Goal: Task Accomplishment & Management: Use online tool/utility

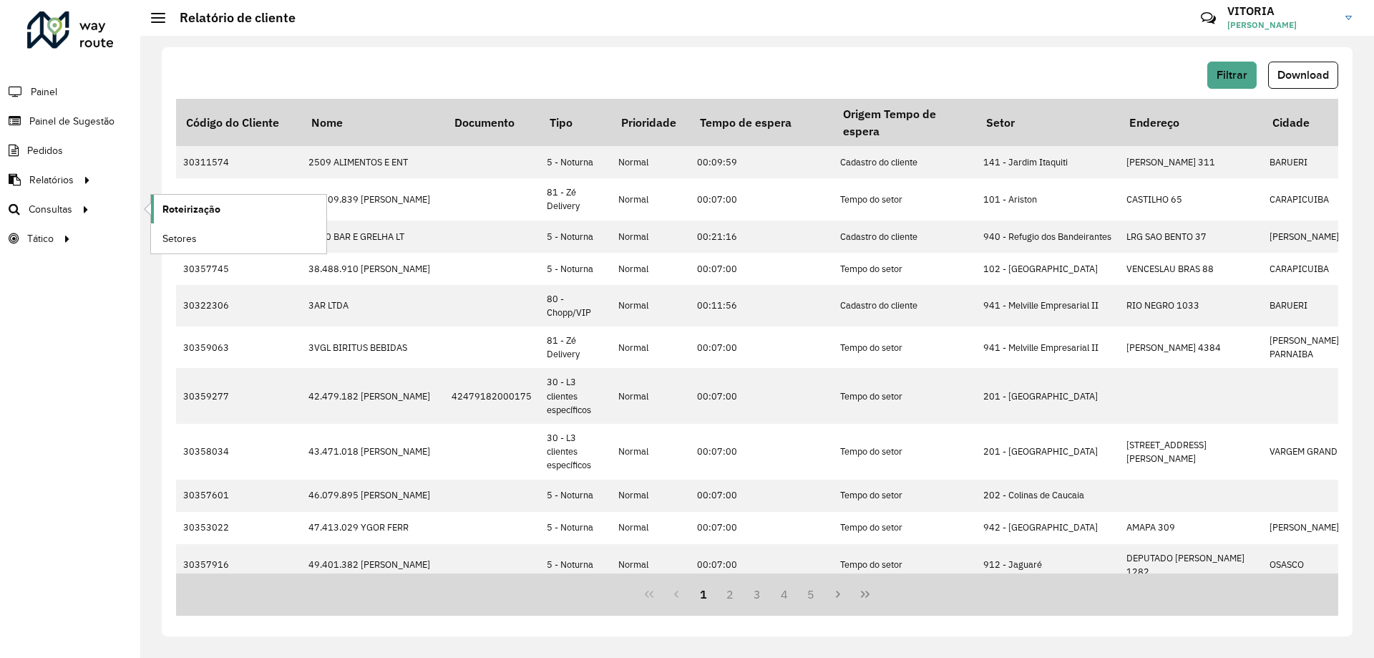
click at [199, 216] on span "Roteirização" at bounding box center [191, 209] width 58 height 15
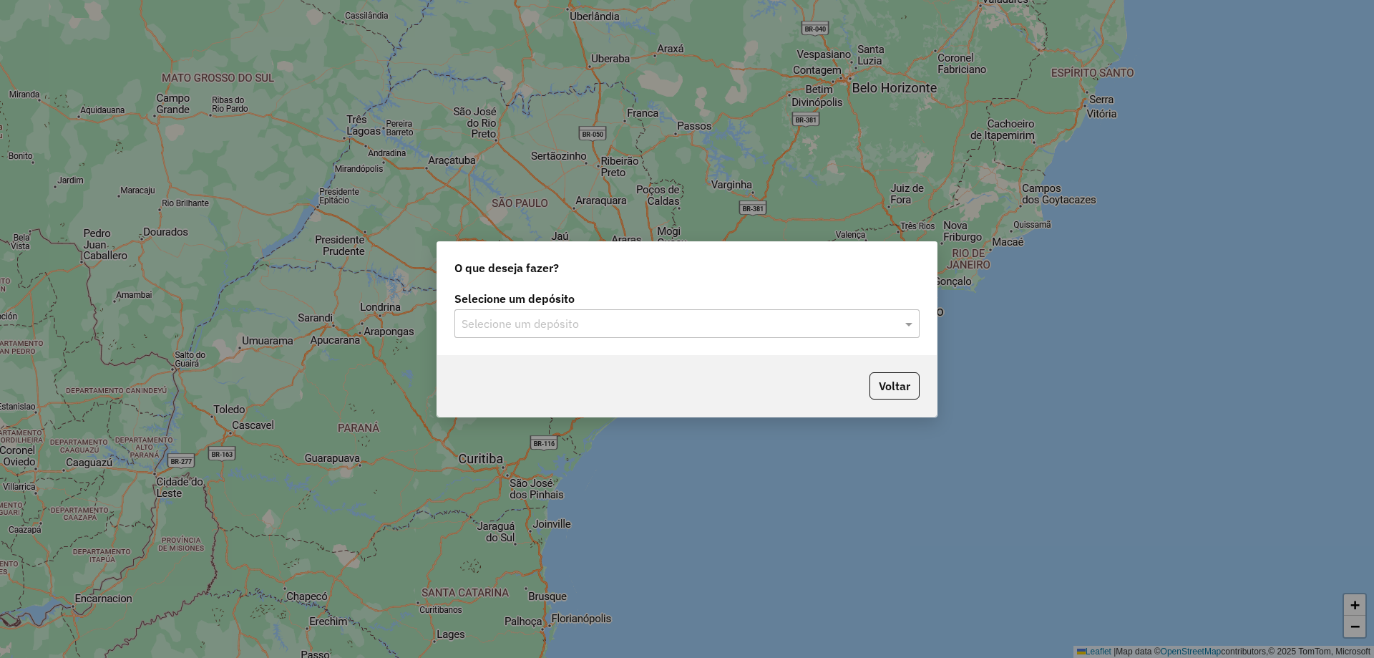
drag, startPoint x: 598, startPoint y: 316, endPoint x: 556, endPoint y: 339, distance: 47.8
click at [597, 316] on input "text" at bounding box center [673, 324] width 422 height 17
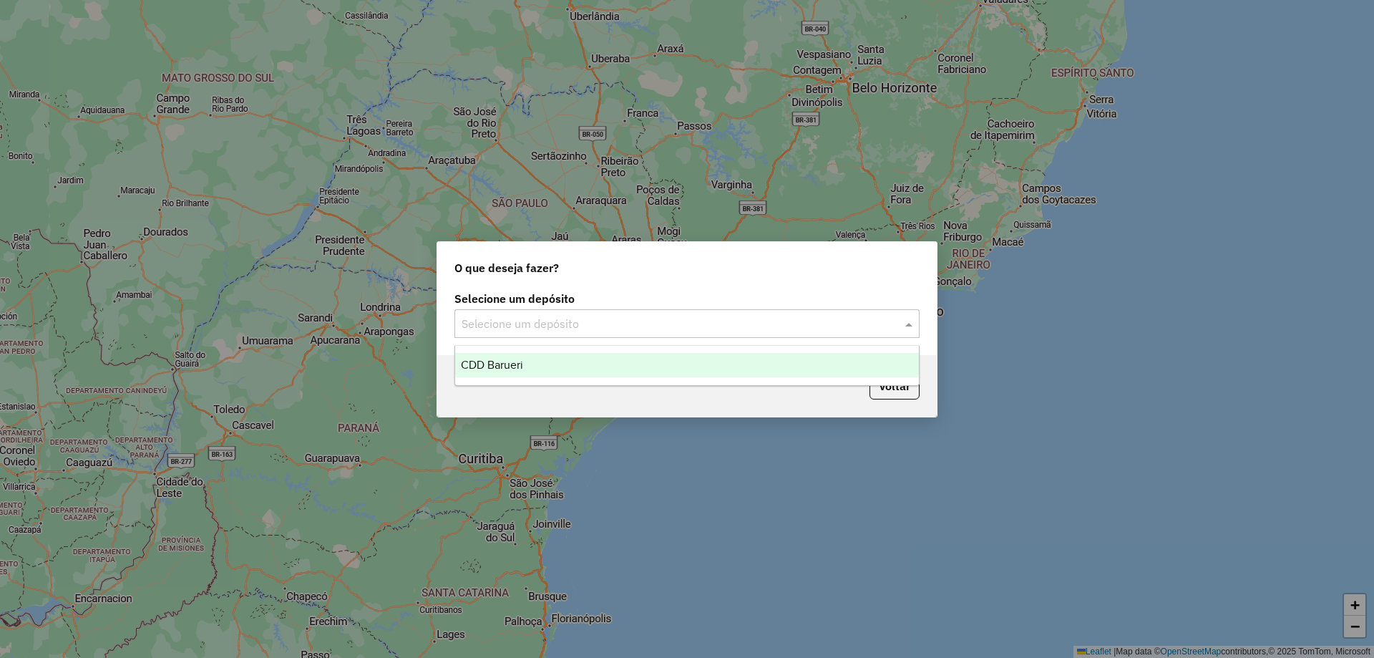
click at [529, 366] on div "CDD Barueri" at bounding box center [687, 365] width 464 height 24
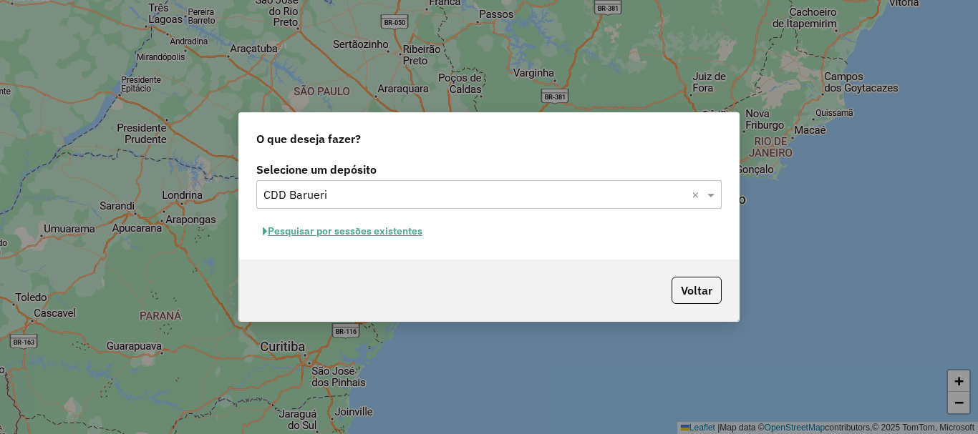
click at [396, 238] on button "Pesquisar por sessões existentes" at bounding box center [342, 231] width 172 height 22
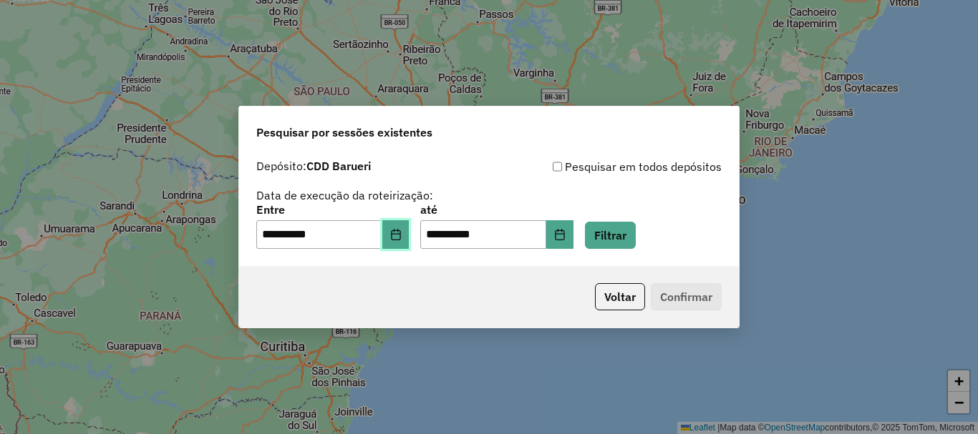
click at [400, 234] on icon "Choose Date" at bounding box center [395, 234] width 9 height 11
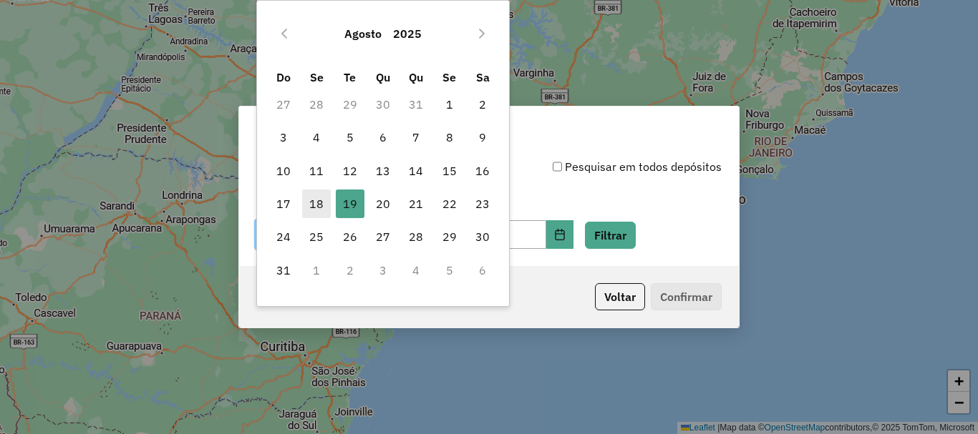
click at [325, 205] on span "18" at bounding box center [316, 204] width 29 height 29
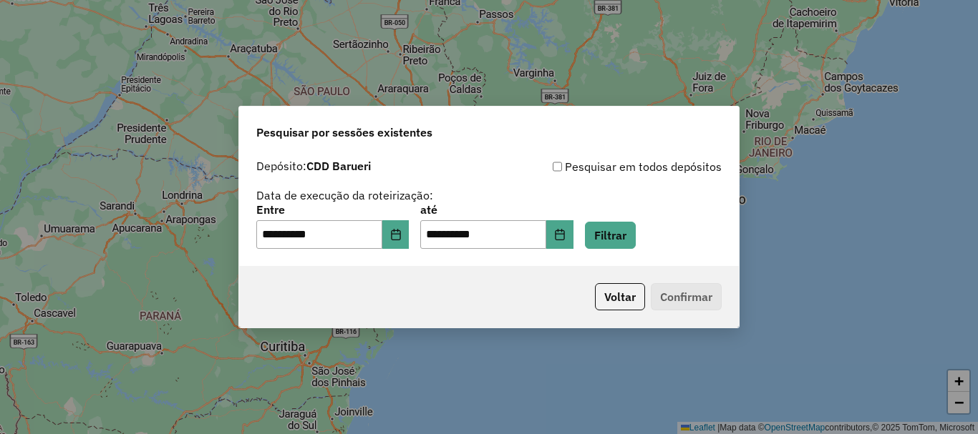
click at [600, 236] on div "**********" at bounding box center [488, 227] width 465 height 44
click at [564, 232] on icon "Choose Date" at bounding box center [559, 234] width 9 height 11
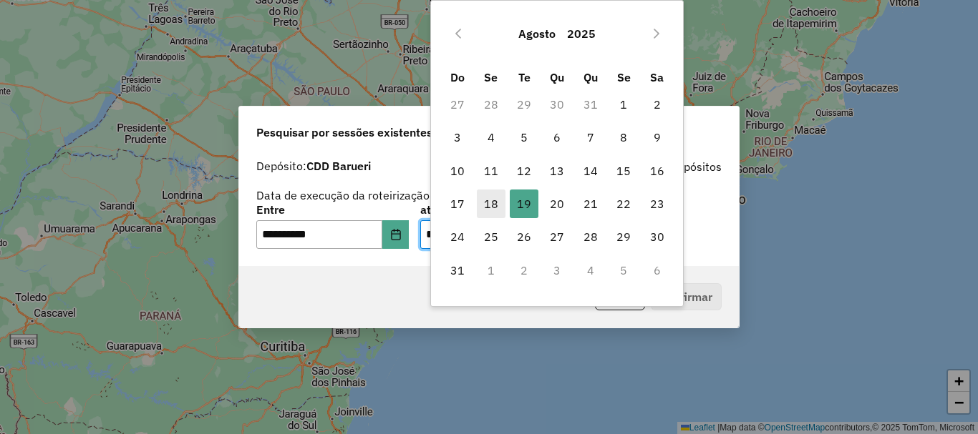
click at [495, 215] on span "18" at bounding box center [491, 204] width 29 height 29
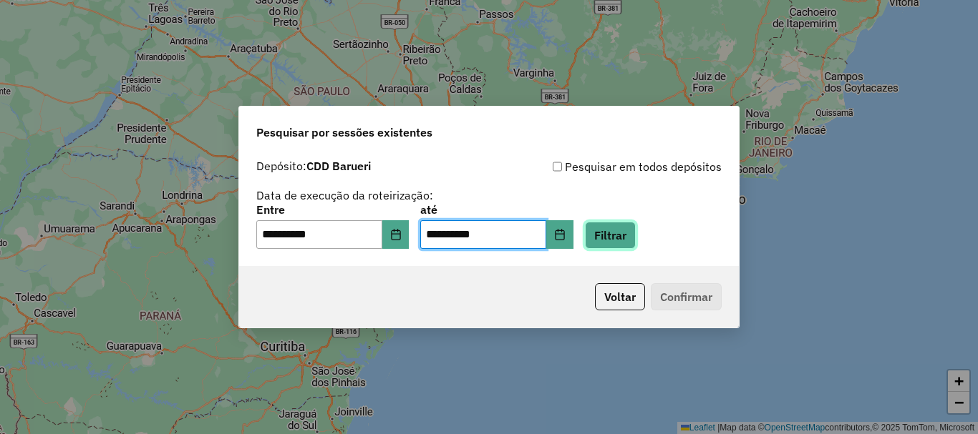
click at [629, 243] on button "Filtrar" at bounding box center [610, 235] width 51 height 27
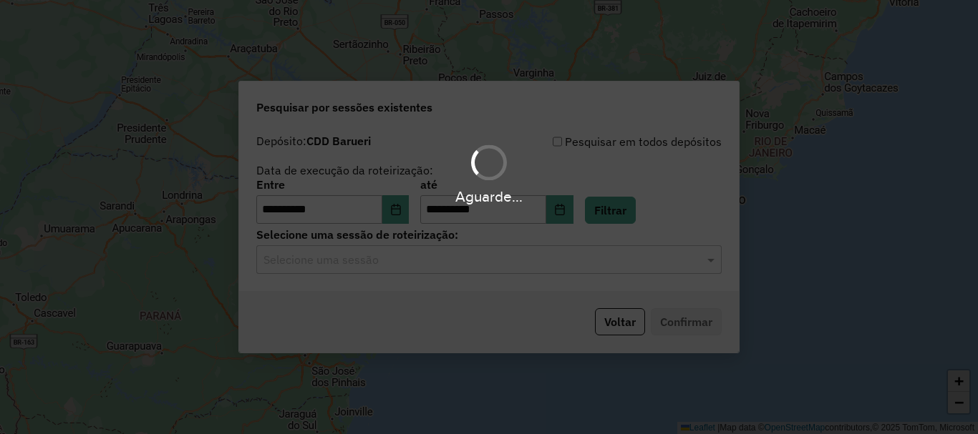
click at [454, 286] on div "Aguarde..." at bounding box center [489, 217] width 978 height 434
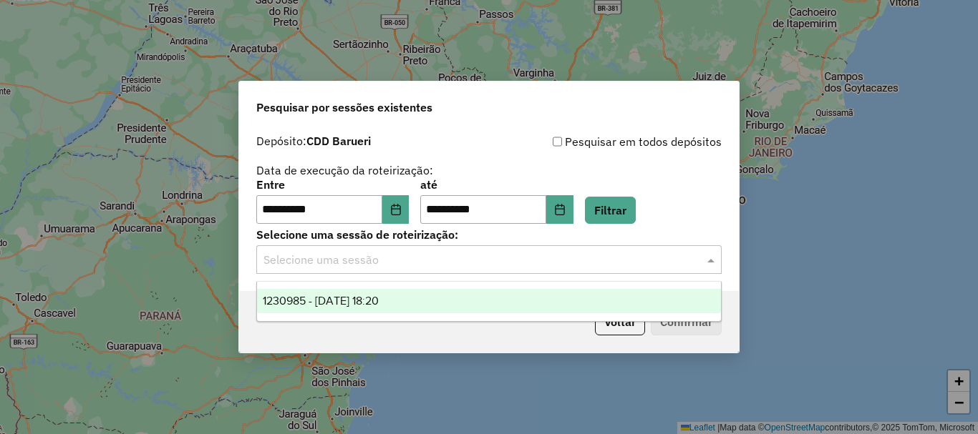
click at [419, 266] on input "text" at bounding box center [474, 260] width 422 height 17
click at [376, 303] on span "1230985 - [DATE] 18:20" at bounding box center [321, 301] width 116 height 12
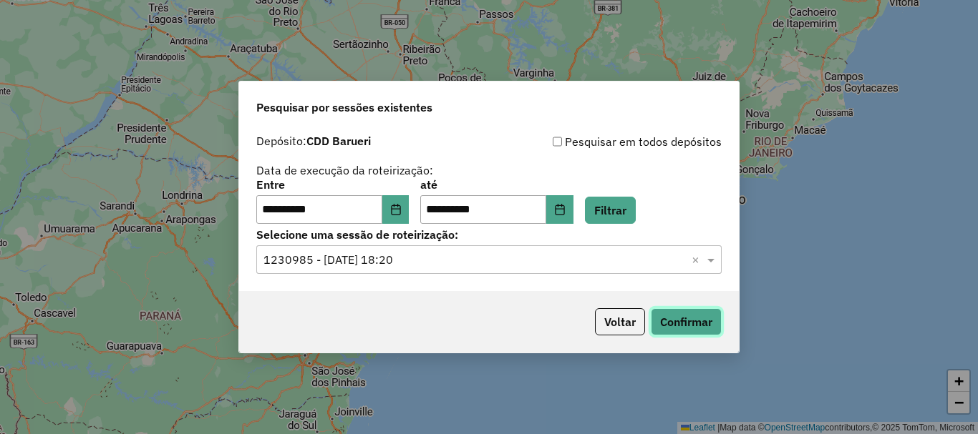
click at [662, 327] on button "Confirmar" at bounding box center [686, 321] width 71 height 27
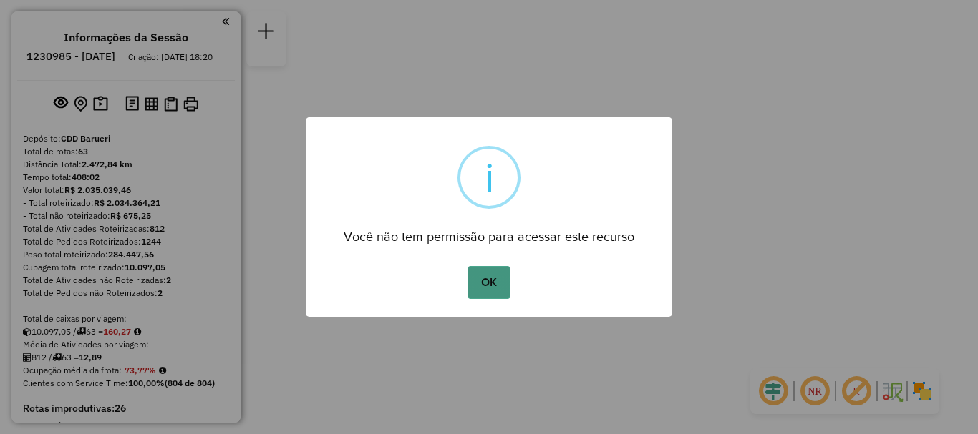
click at [477, 297] on button "OK" at bounding box center [488, 282] width 42 height 33
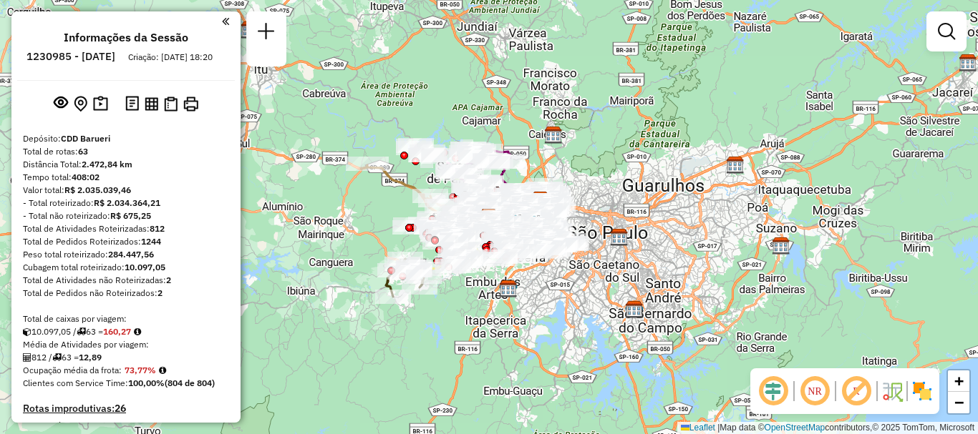
click at [819, 386] on em at bounding box center [814, 391] width 34 height 34
click at [924, 387] on img at bounding box center [921, 391] width 23 height 23
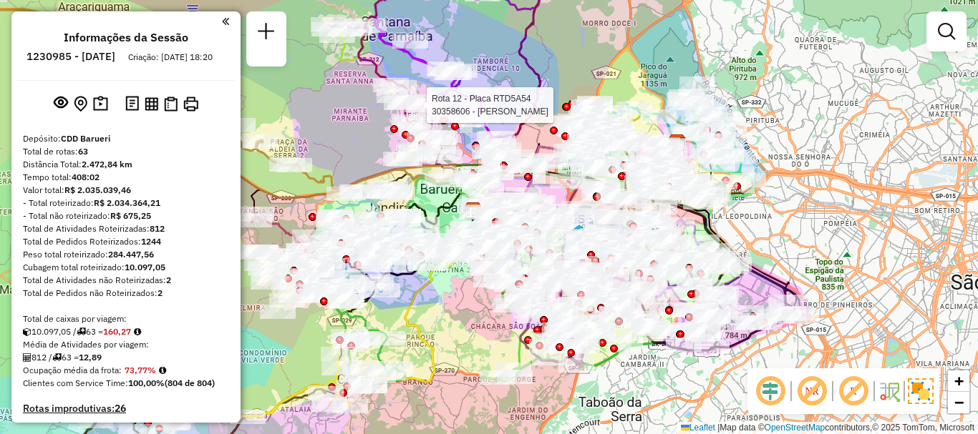
scroll to position [4559, 0]
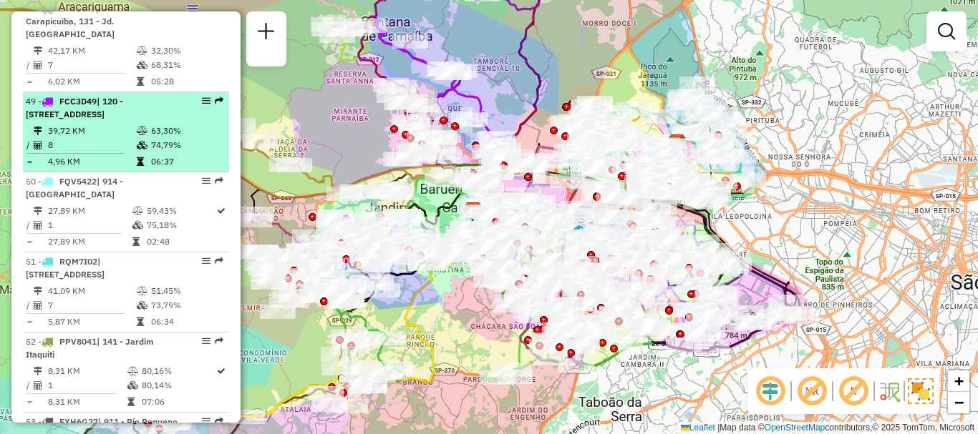
select select "**********"
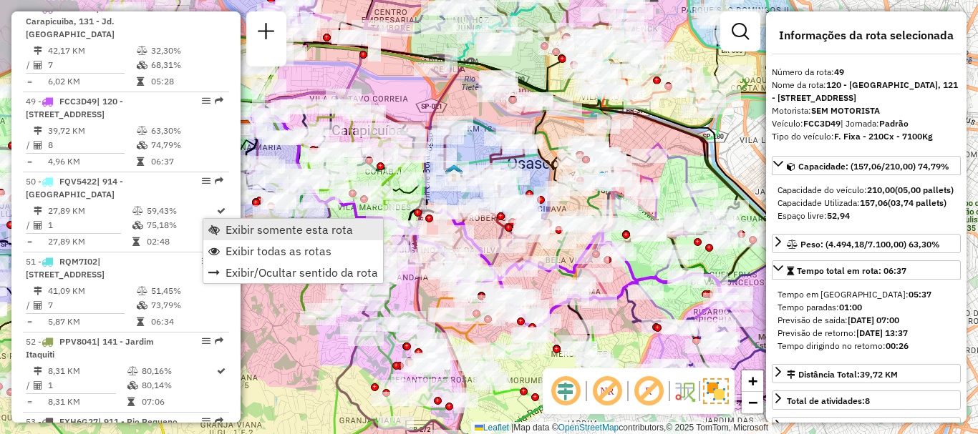
click at [253, 224] on span "Exibir somente esta rota" at bounding box center [288, 229] width 127 height 11
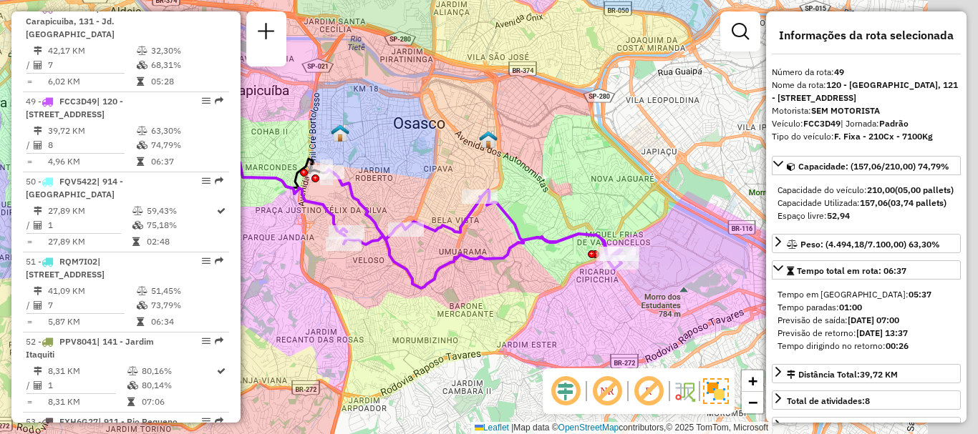
drag, startPoint x: 588, startPoint y: 202, endPoint x: 472, endPoint y: 161, distance: 123.6
click at [472, 161] on div "Janela de atendimento Grade de atendimento Capacidade Transportadoras Veículos …" at bounding box center [489, 217] width 978 height 434
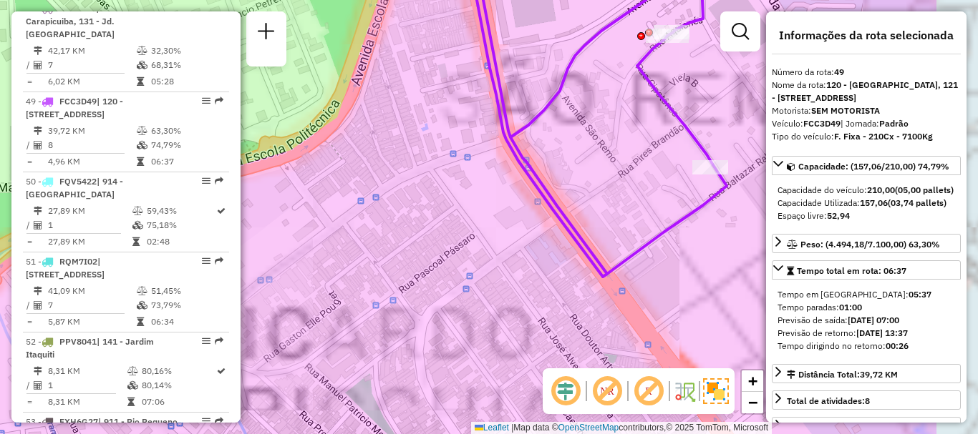
drag, startPoint x: 590, startPoint y: 182, endPoint x: 381, endPoint y: 263, distance: 223.1
click at [381, 263] on div "Janela de atendimento Grade de atendimento Capacidade Transportadoras Veículos …" at bounding box center [489, 217] width 978 height 434
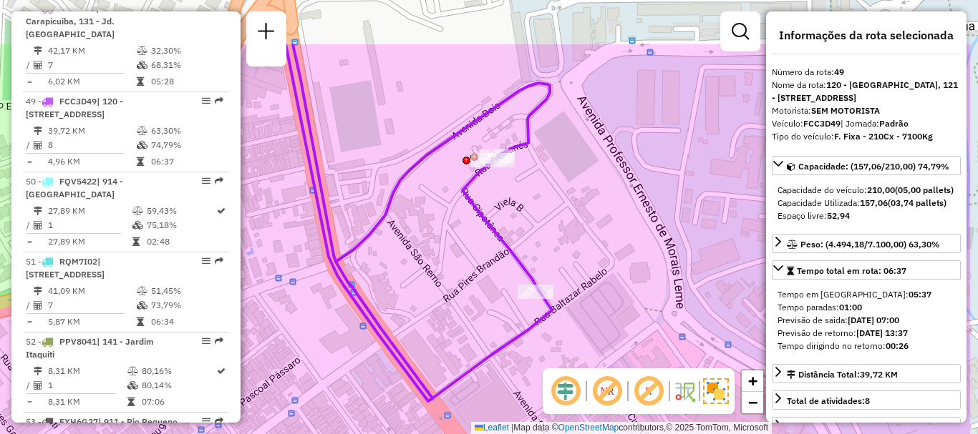
drag, startPoint x: 557, startPoint y: 133, endPoint x: 451, endPoint y: 223, distance: 139.2
click at [451, 223] on div "Janela de atendimento Grade de atendimento Capacidade Transportadoras Veículos …" at bounding box center [489, 217] width 978 height 434
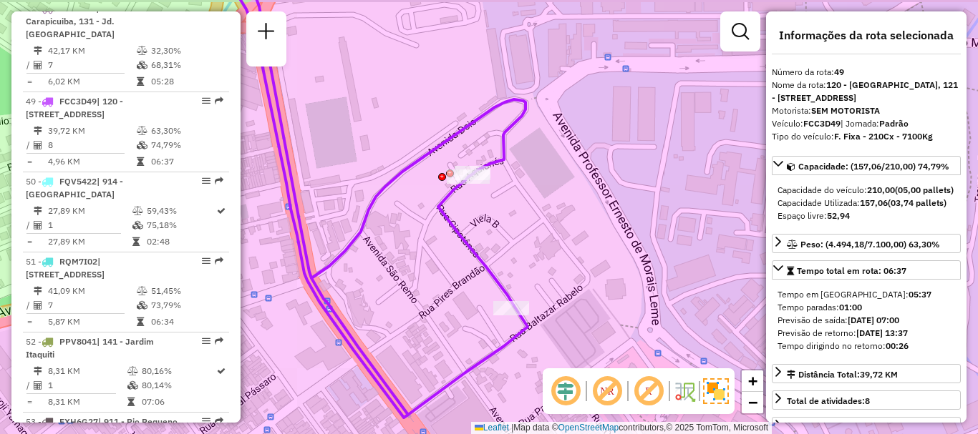
drag, startPoint x: 599, startPoint y: 175, endPoint x: 575, endPoint y: 190, distance: 28.4
click at [575, 190] on div "Janela de atendimento Grade de atendimento Capacidade Transportadoras Veículos …" at bounding box center [489, 217] width 978 height 434
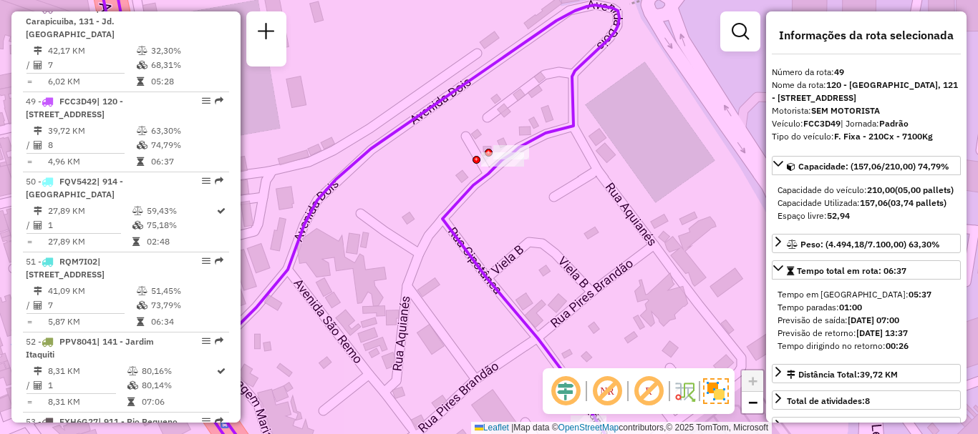
drag, startPoint x: 515, startPoint y: 187, endPoint x: 537, endPoint y: 180, distance: 22.6
click at [537, 180] on div "Janela de atendimento Grade de atendimento Capacidade Transportadoras Veículos …" at bounding box center [489, 217] width 978 height 434
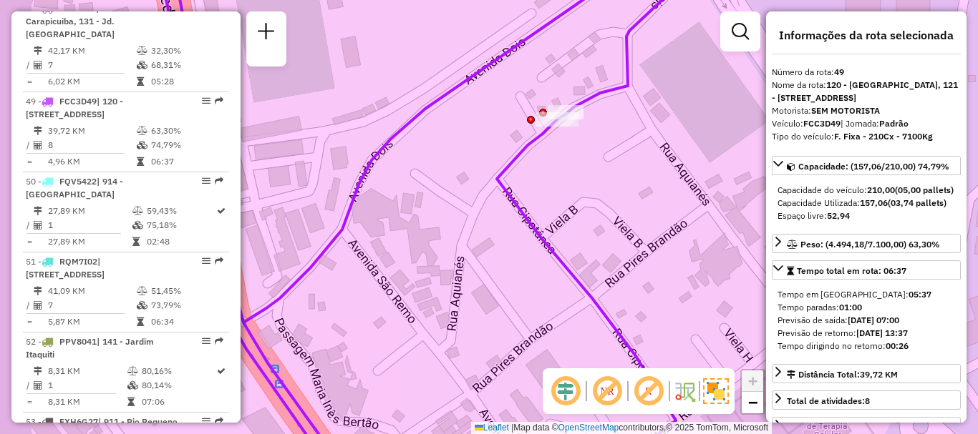
drag, startPoint x: 579, startPoint y: 196, endPoint x: 633, endPoint y: 156, distance: 67.6
click at [633, 156] on div "Janela de atendimento Grade de atendimento Capacidade Transportadoras Veículos …" at bounding box center [489, 217] width 978 height 434
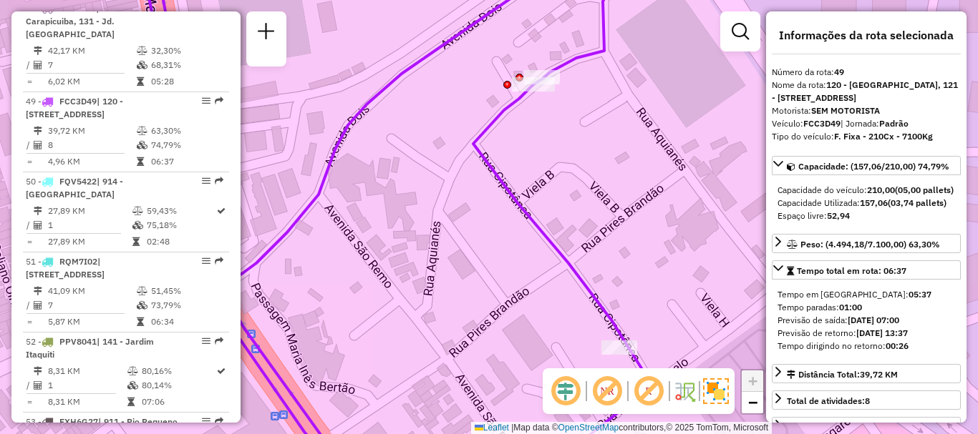
drag, startPoint x: 634, startPoint y: 208, endPoint x: 610, endPoint y: 172, distance: 42.7
click at [610, 172] on div "Janela de atendimento Grade de atendimento Capacidade Transportadoras Veículos …" at bounding box center [489, 217] width 978 height 434
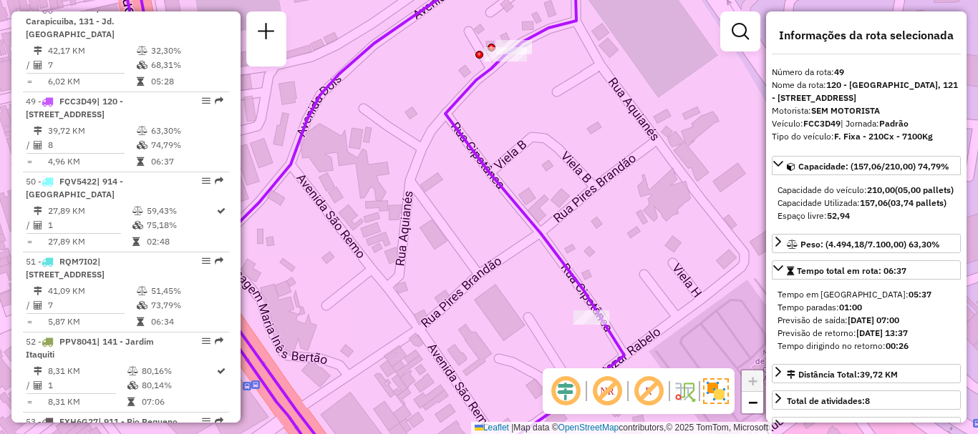
drag, startPoint x: 618, startPoint y: 192, endPoint x: 590, endPoint y: 162, distance: 41.0
click at [590, 162] on div "Janela de atendimento Grade de atendimento Capacidade Transportadoras Veículos …" at bounding box center [489, 217] width 978 height 434
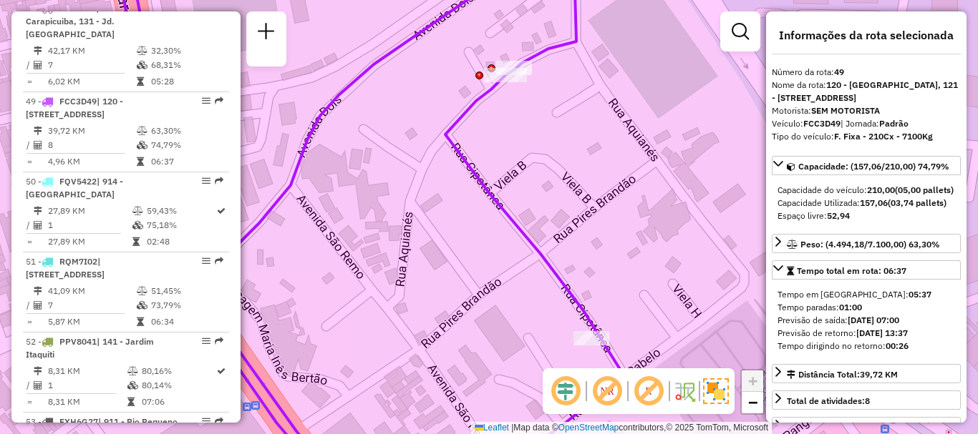
drag, startPoint x: 590, startPoint y: 162, endPoint x: 590, endPoint y: 182, distance: 20.8
click at [590, 182] on div "Janela de atendimento Grade de atendimento Capacidade Transportadoras Veículos …" at bounding box center [489, 217] width 978 height 434
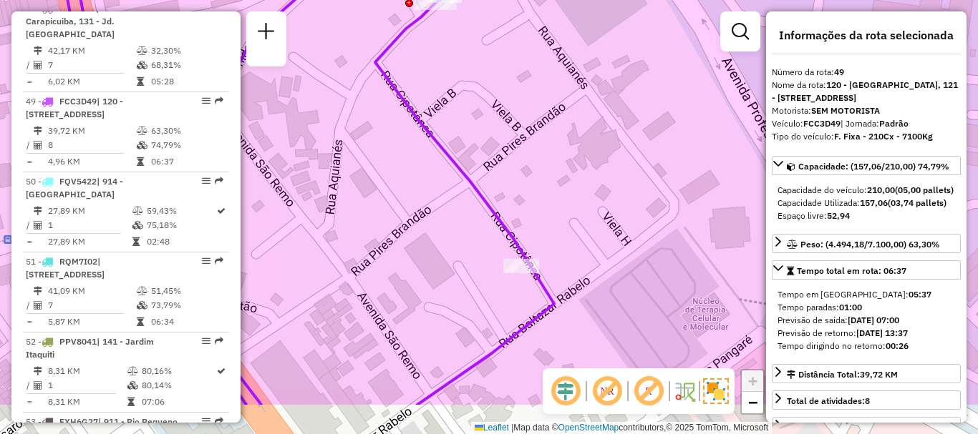
drag, startPoint x: 610, startPoint y: 295, endPoint x: 534, endPoint y: 217, distance: 108.8
click at [534, 217] on div "Janela de atendimento Grade de atendimento Capacidade Transportadoras Veículos …" at bounding box center [489, 217] width 978 height 434
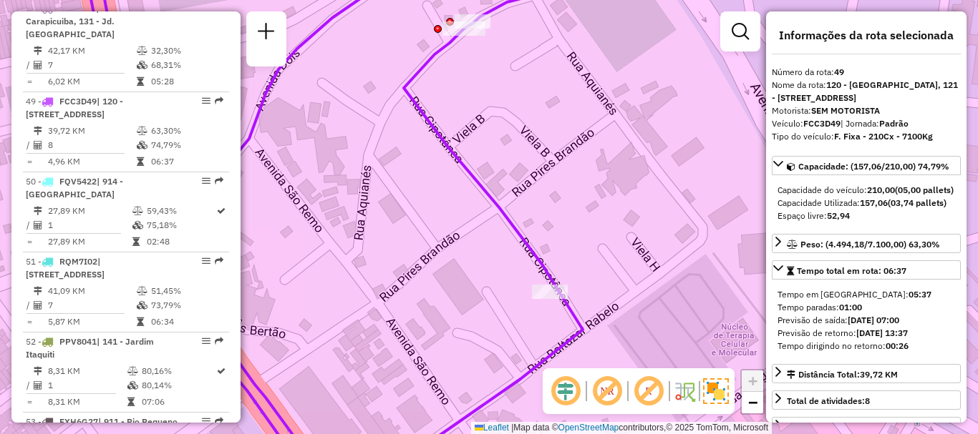
drag, startPoint x: 560, startPoint y: 208, endPoint x: 595, endPoint y: 240, distance: 46.6
click at [595, 240] on div "Janela de atendimento Grade de atendimento Capacidade Transportadoras Veículos …" at bounding box center [489, 217] width 978 height 434
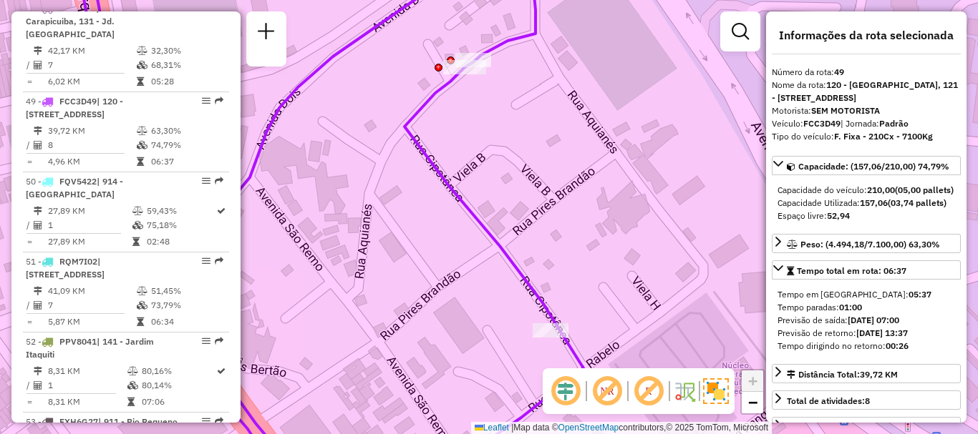
drag, startPoint x: 545, startPoint y: 90, endPoint x: 491, endPoint y: 117, distance: 59.8
click at [545, 136] on div "Janela de atendimento Grade de atendimento Capacidade Transportadoras Veículos …" at bounding box center [489, 217] width 978 height 434
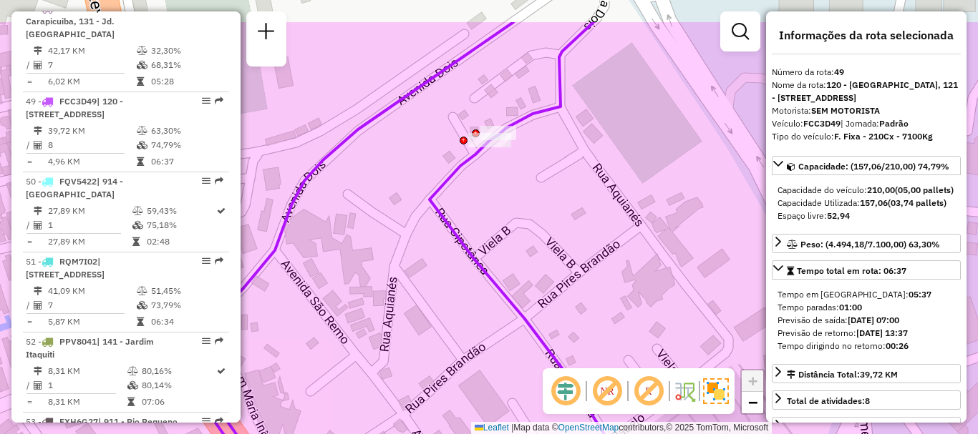
drag, startPoint x: 566, startPoint y: 200, endPoint x: 591, endPoint y: 266, distance: 70.4
click at [591, 266] on div "Janela de atendimento Grade de atendimento Capacidade Transportadoras Veículos …" at bounding box center [489, 217] width 978 height 434
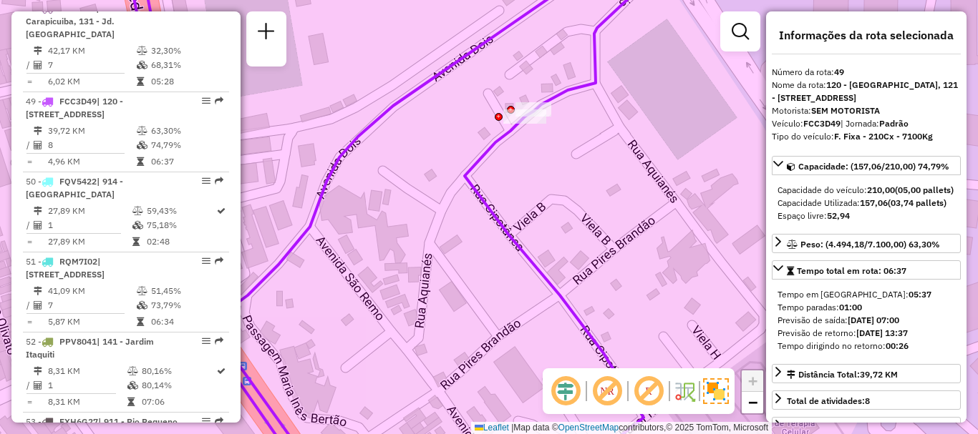
drag, startPoint x: 564, startPoint y: 205, endPoint x: 603, endPoint y: 178, distance: 47.4
click at [603, 178] on div "Janela de atendimento Grade de atendimento Capacidade Transportadoras Veículos …" at bounding box center [489, 217] width 978 height 434
